Goal: Information Seeking & Learning: Learn about a topic

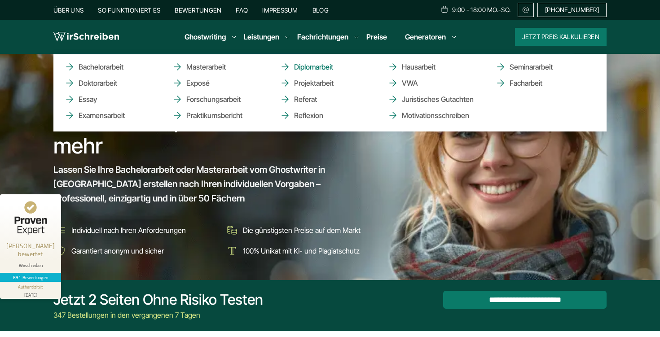
click at [309, 67] on link "Diplomarbeit" at bounding box center [325, 67] width 90 height 11
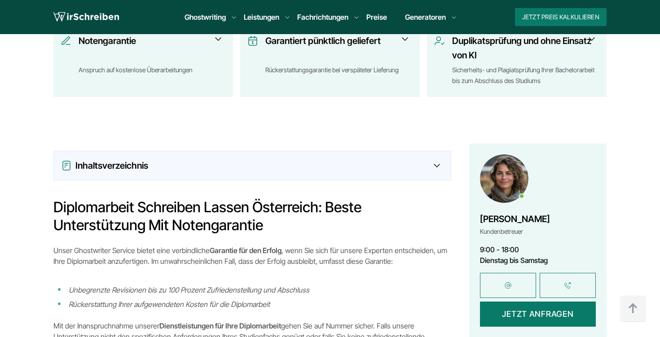
scroll to position [588, 0]
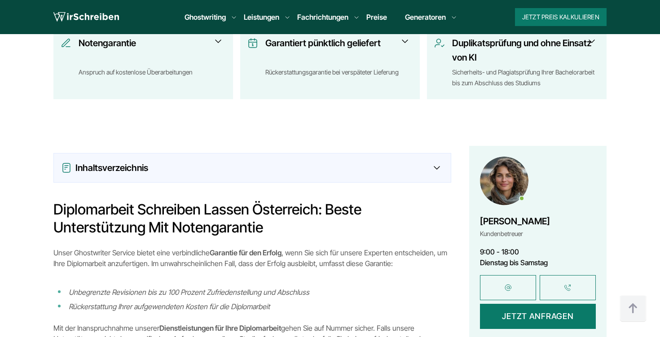
click at [432, 161] on div "Inhaltsverzeichnis" at bounding box center [252, 168] width 383 height 14
click at [441, 161] on div "Inhaltsverzeichnis" at bounding box center [252, 168] width 383 height 14
click at [438, 166] on icon at bounding box center [437, 168] width 6 height 4
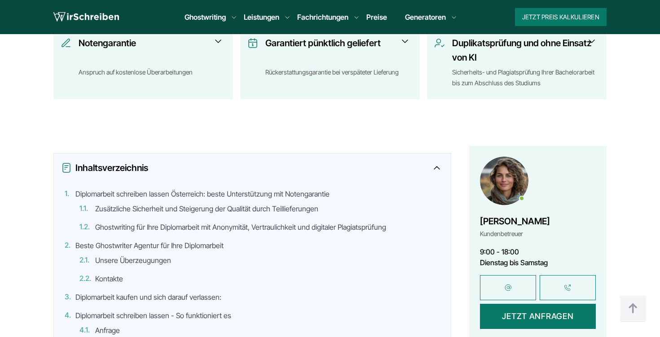
click at [438, 166] on icon at bounding box center [437, 168] width 6 height 4
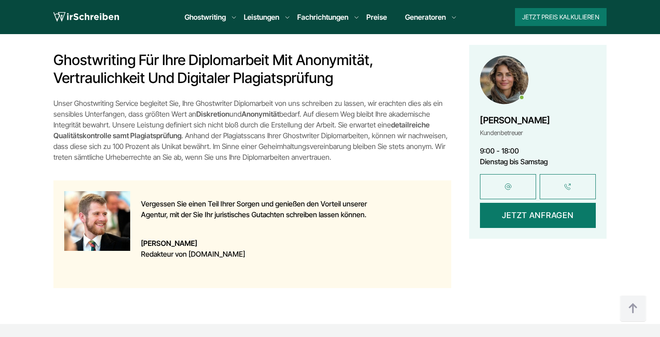
scroll to position [962, 0]
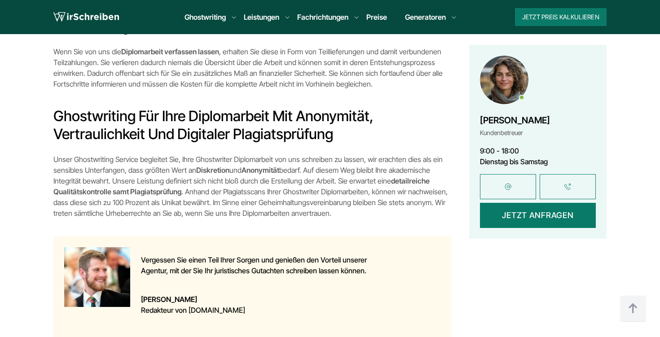
click at [376, 12] on li "Preise" at bounding box center [377, 17] width 21 height 11
click at [376, 22] on li "Preise" at bounding box center [377, 17] width 21 height 11
click at [376, 18] on link "Preise" at bounding box center [377, 17] width 21 height 9
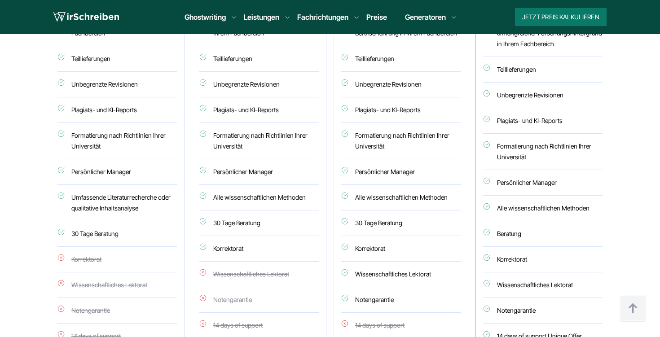
scroll to position [573, 0]
